Goal: Find specific page/section: Find specific page/section

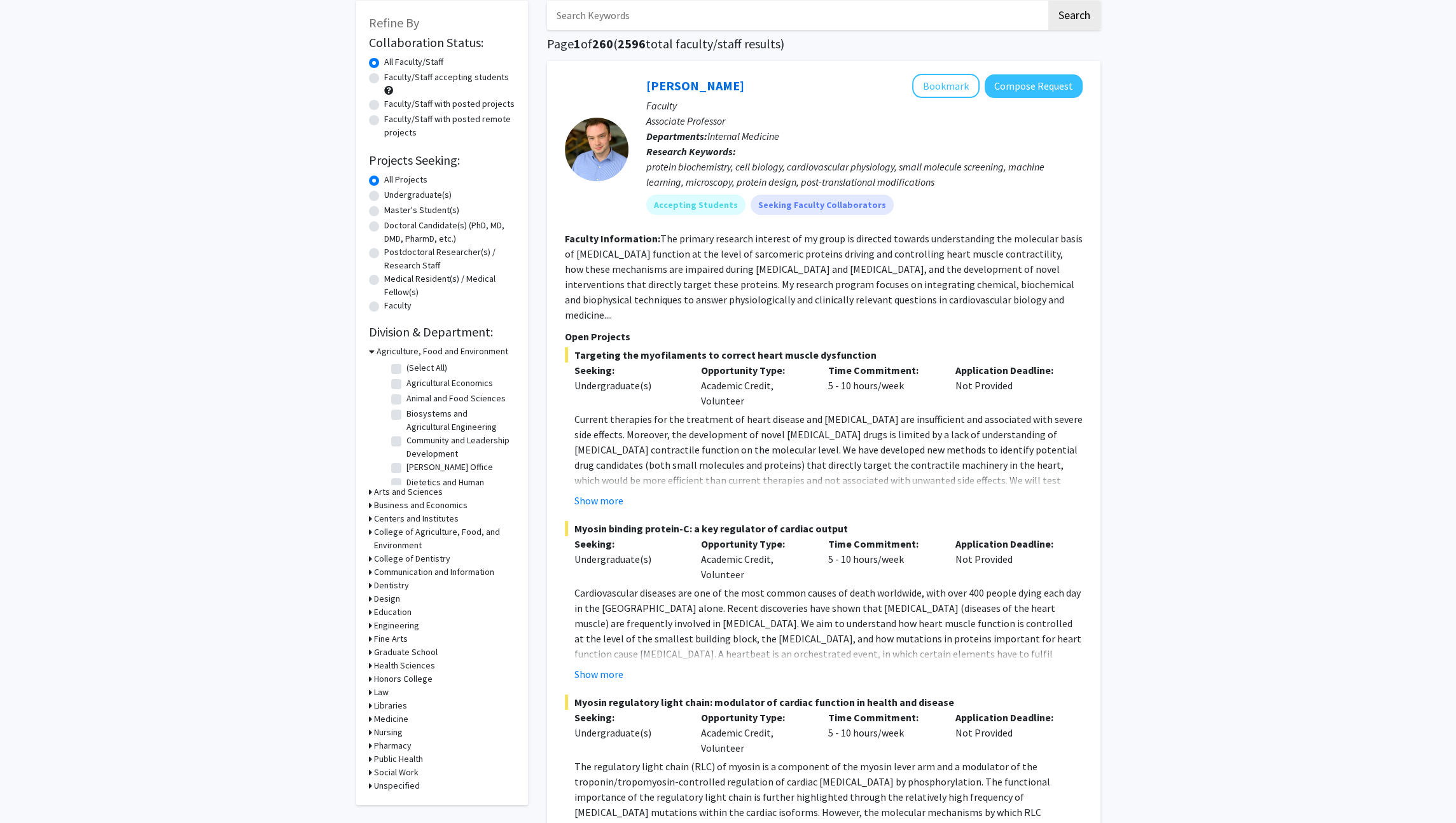
scroll to position [75, 0]
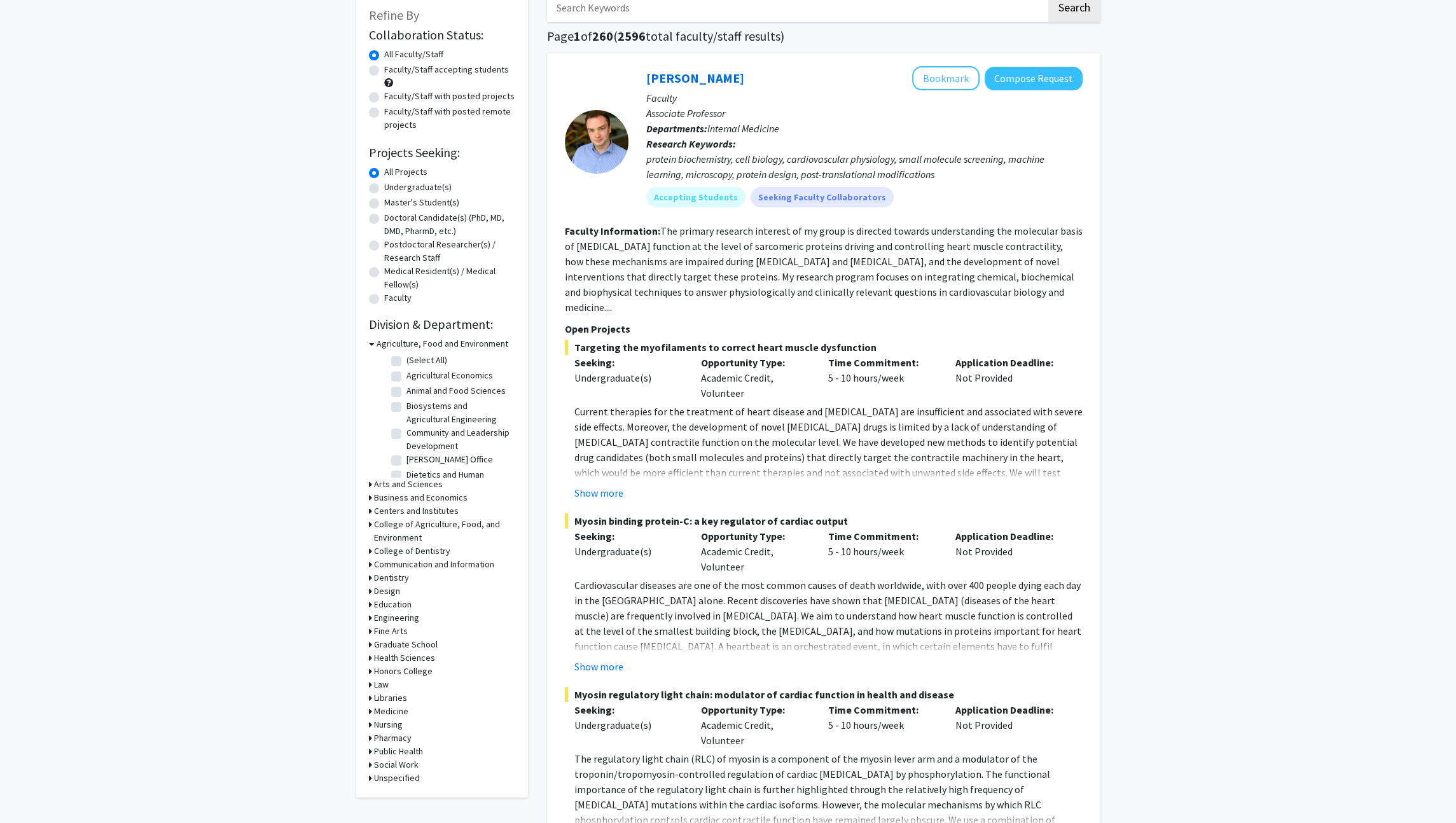
click at [407, 619] on h3 "Engineering" at bounding box center [396, 618] width 45 height 13
click at [416, 193] on div "Undergraduate(s)" at bounding box center [442, 188] width 146 height 15
click at [407, 188] on label "Undergraduate(s)" at bounding box center [418, 187] width 68 height 13
click at [393, 188] on input "Undergraduate(s)" at bounding box center [388, 184] width 8 height 8
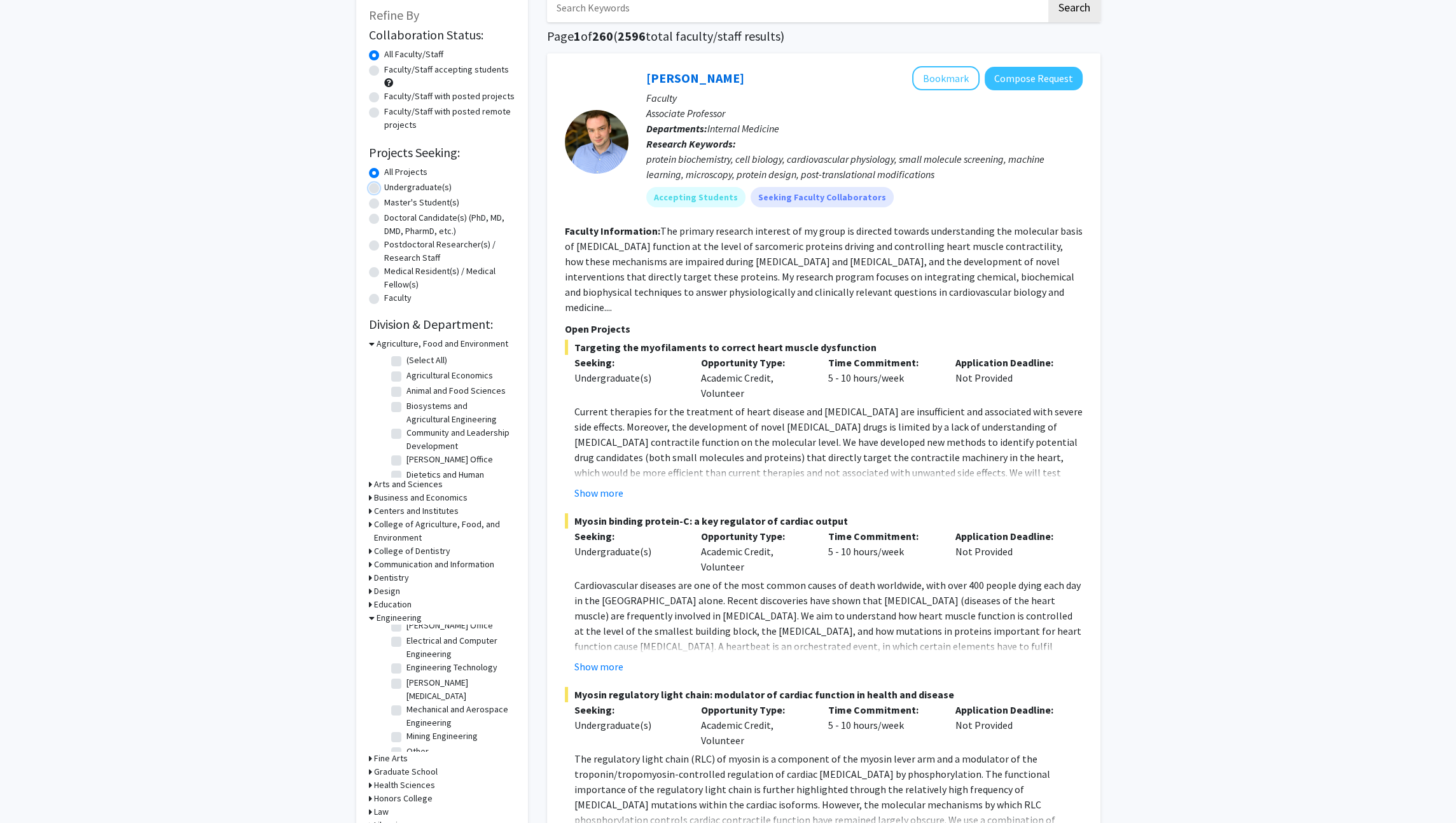
radio input "true"
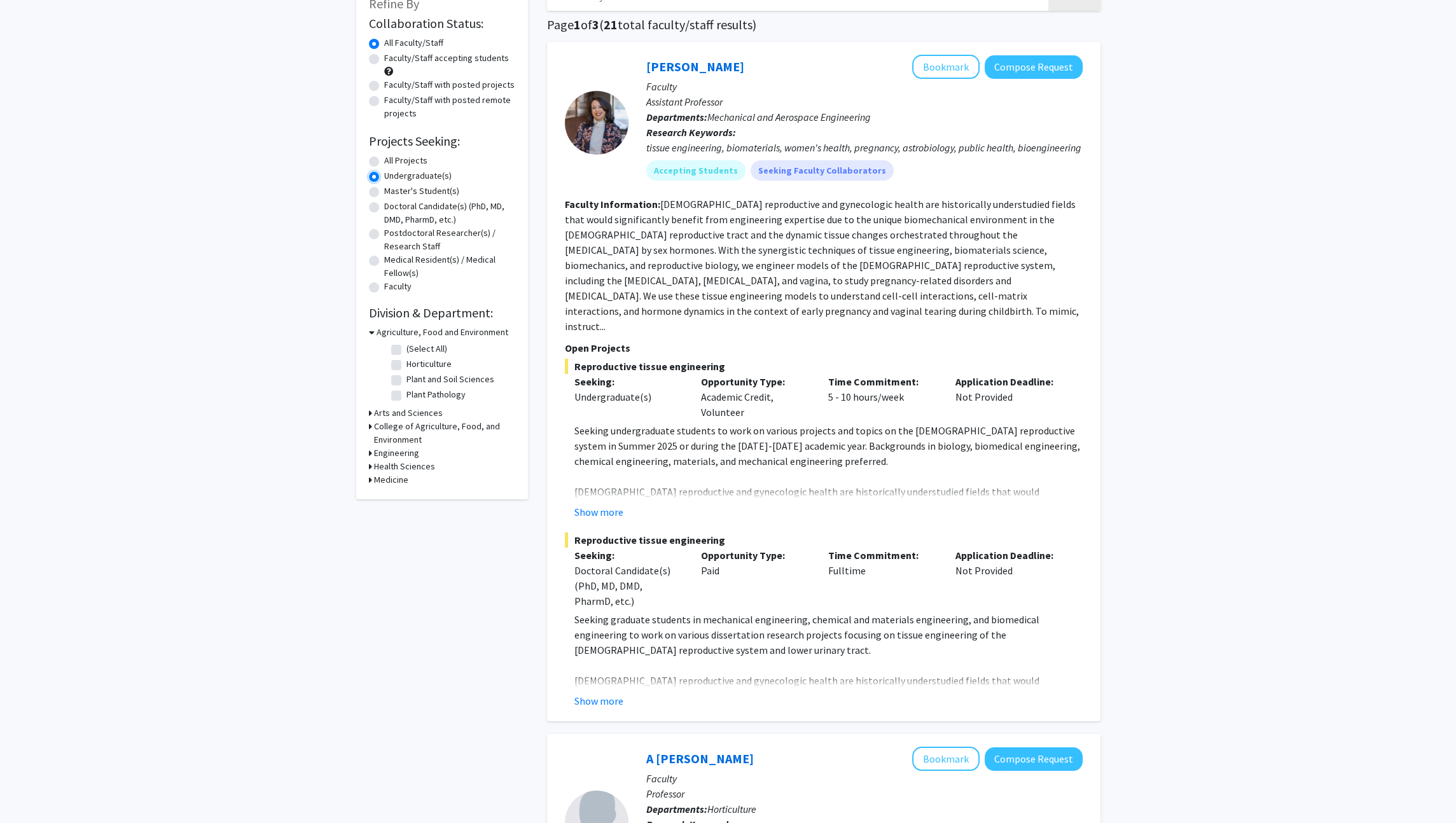
scroll to position [80, 0]
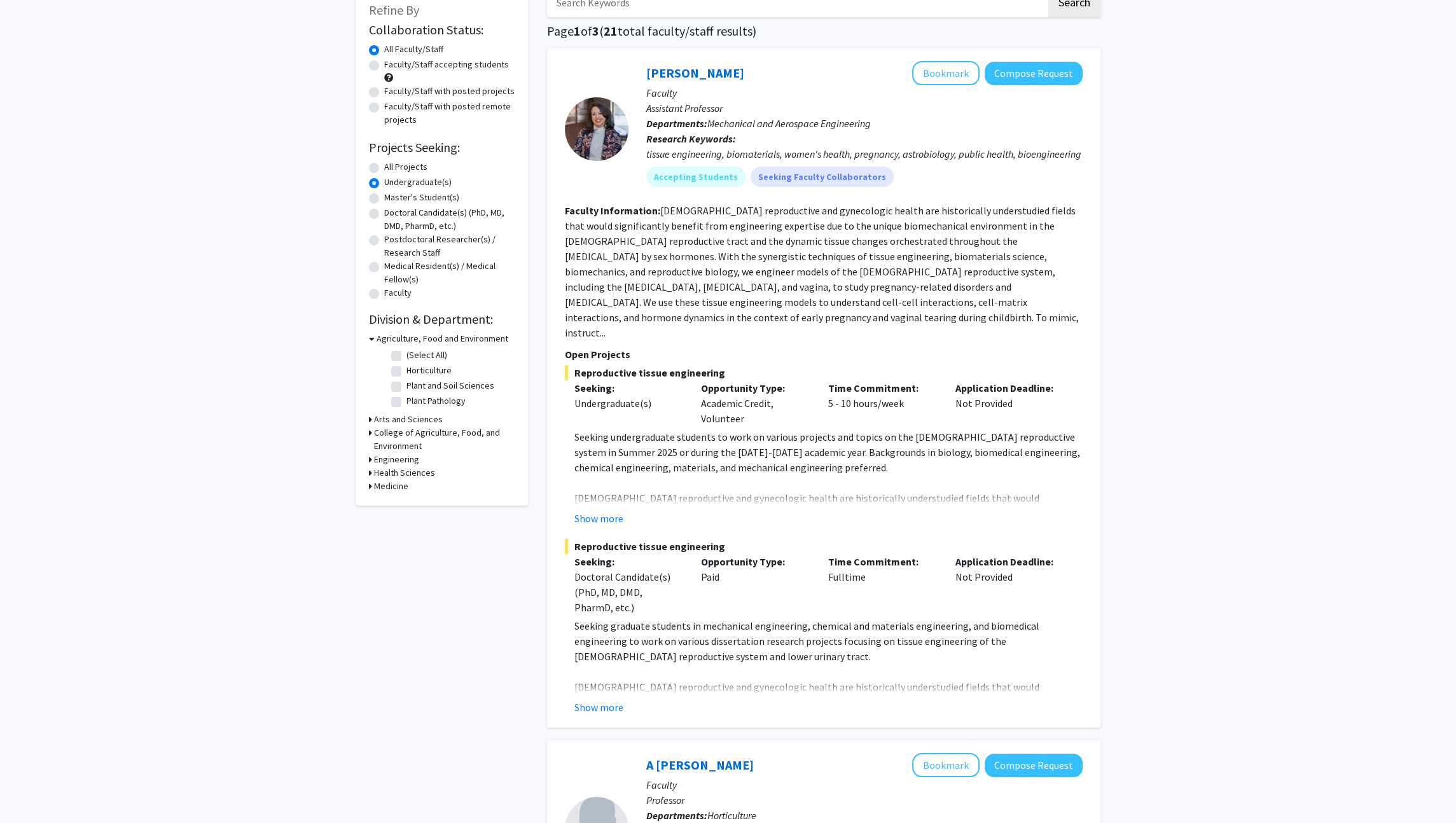
click at [400, 464] on h3 "Engineering" at bounding box center [396, 459] width 45 height 13
click at [437, 510] on label "Mechanical and Aerospace Engineering" at bounding box center [459, 513] width 106 height 27
click at [415, 508] on input "Mechanical and Aerospace Engineering" at bounding box center [410, 504] width 8 height 8
checkbox input "true"
